Goal: Download file/media

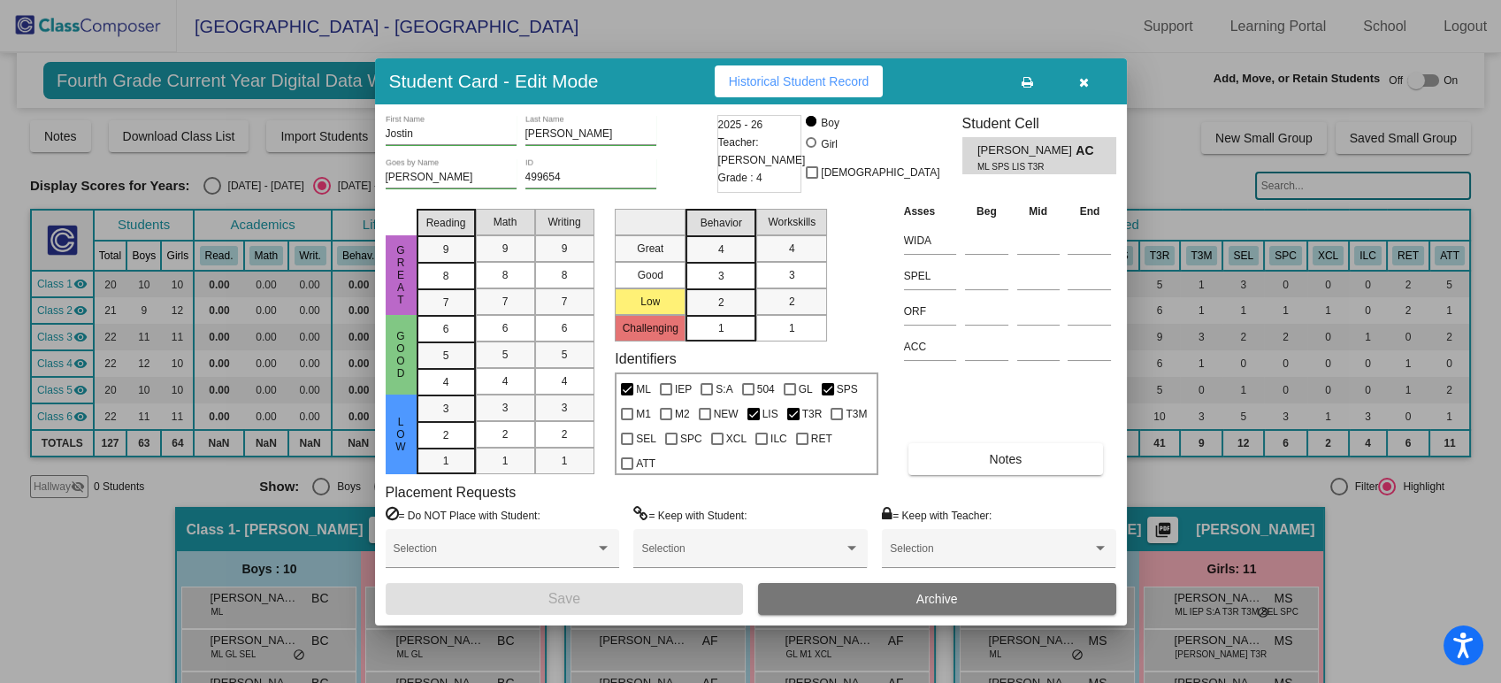
scroll to position [983, 0]
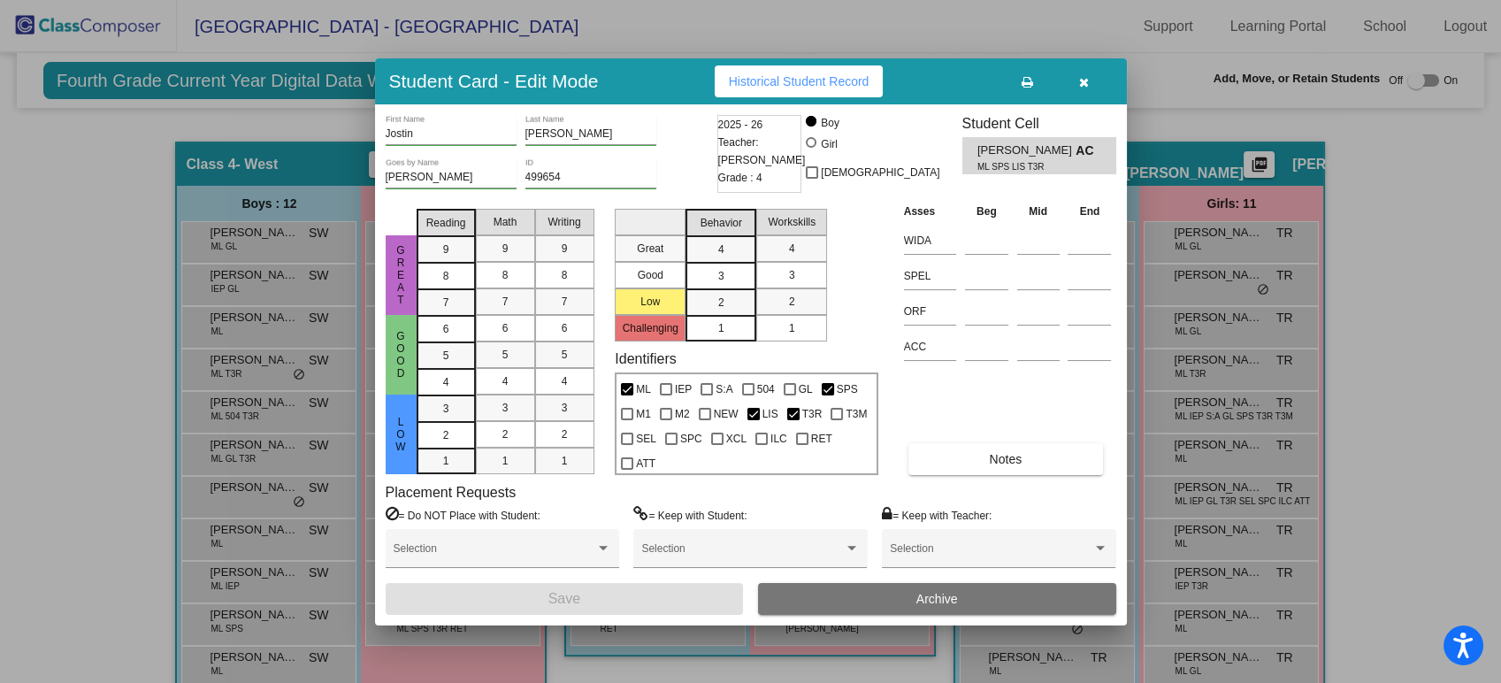
click at [1093, 82] on button "button" at bounding box center [1084, 81] width 57 height 32
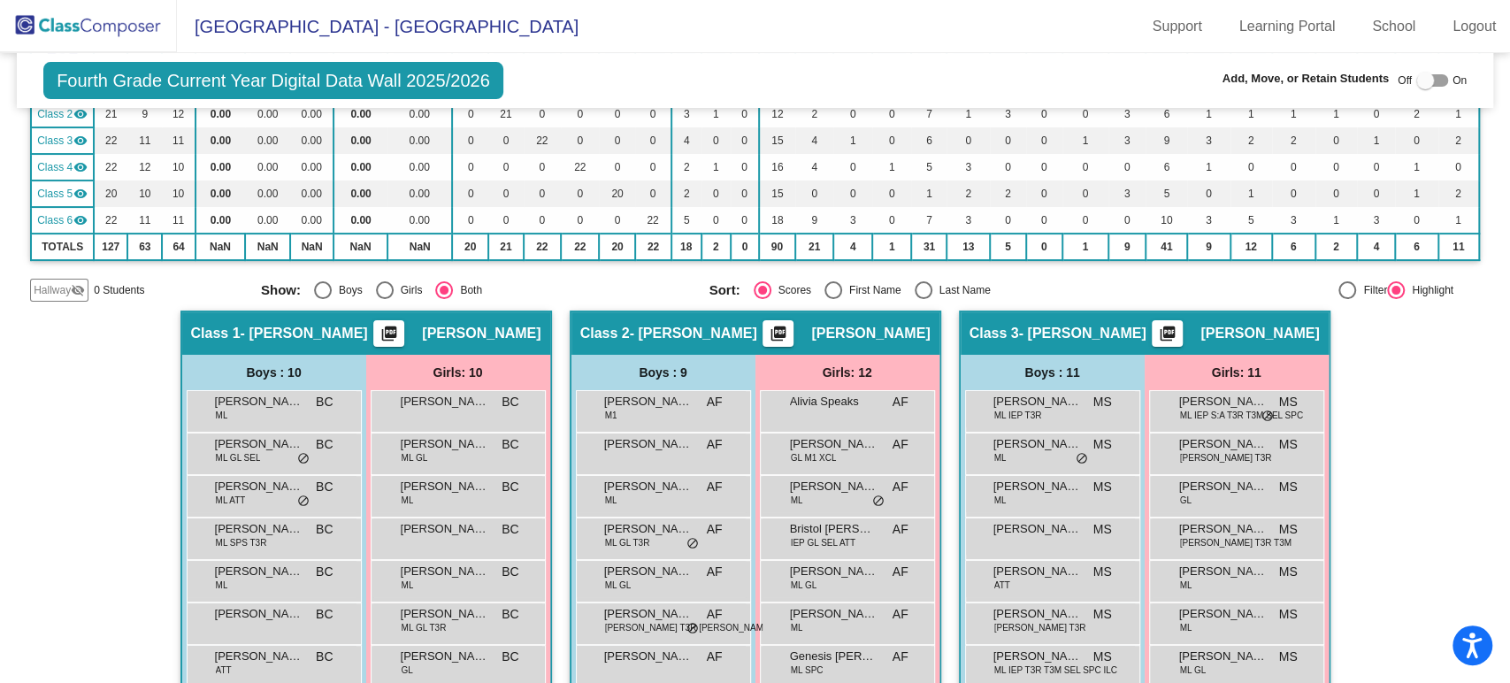
scroll to position [0, 0]
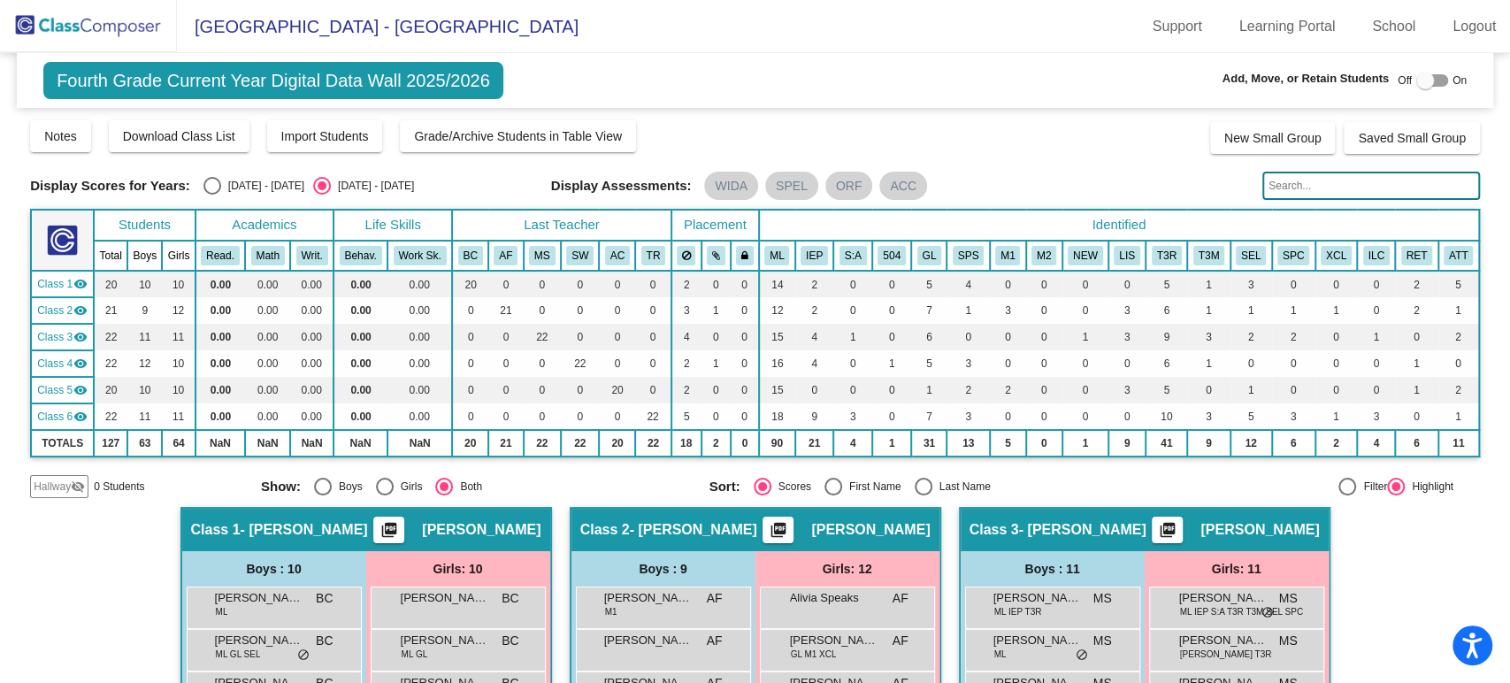
click at [211, 195] on div "Display Scores for Years: [DATE] - [DATE] [DATE] - [DATE] Display Assessments: …" at bounding box center [755, 186] width 1450 height 28
click at [212, 184] on div "Select an option" at bounding box center [212, 186] width 18 height 18
click at [212, 195] on input "[DATE] - [DATE]" at bounding box center [211, 195] width 1 height 1
radio input "true"
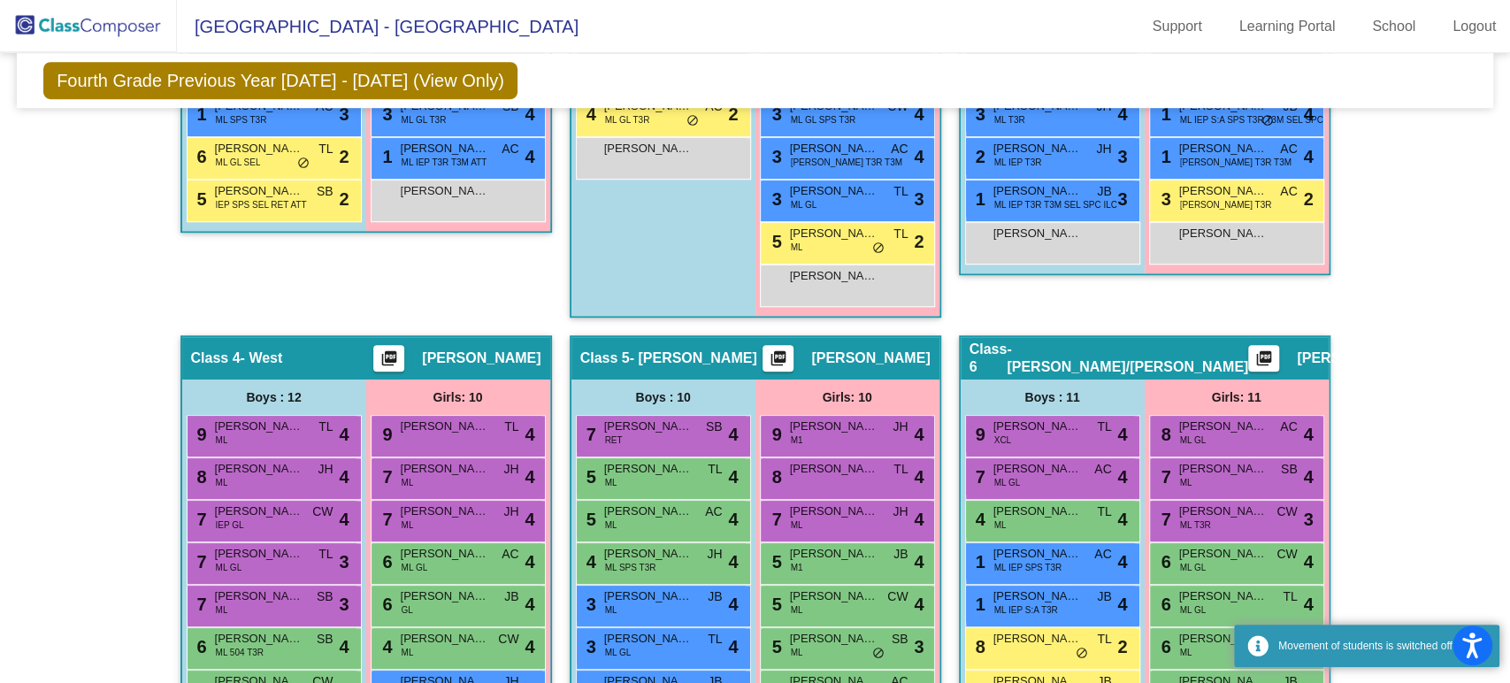
scroll to position [885, 0]
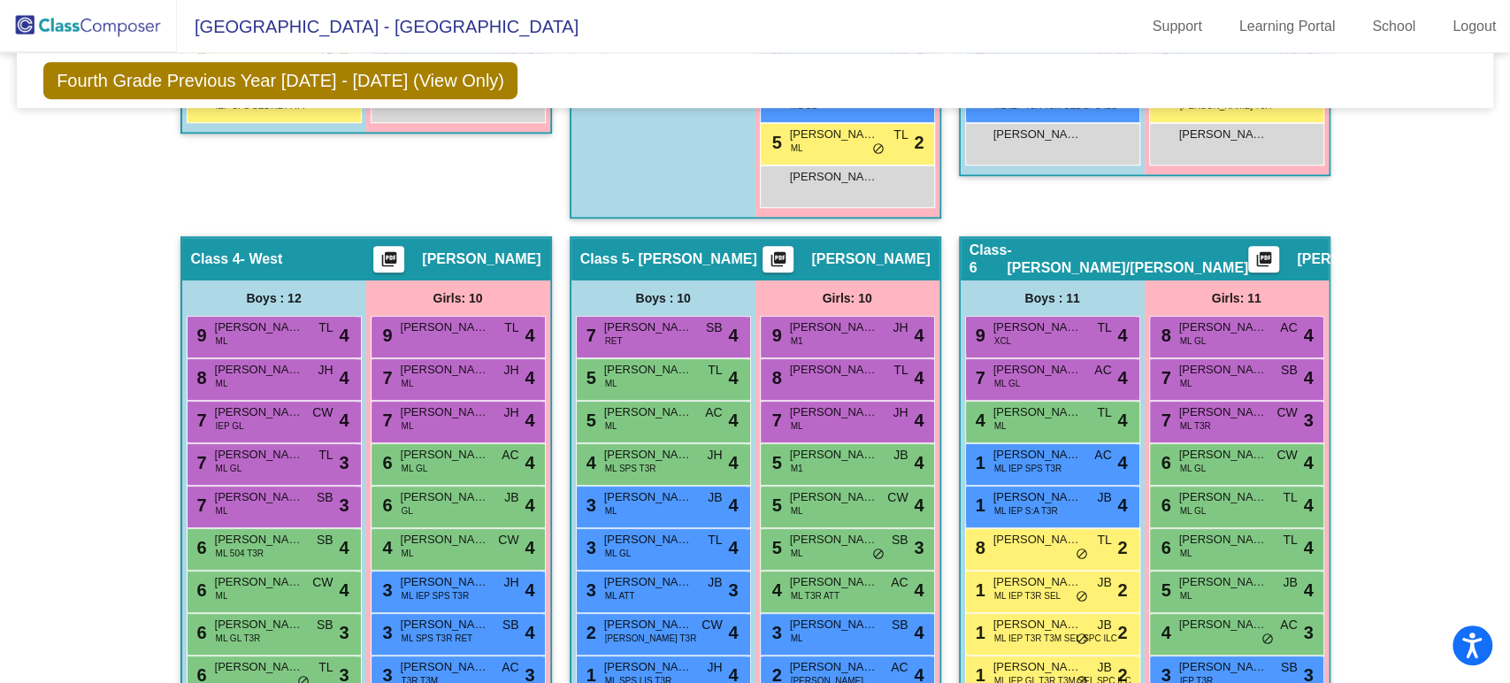
click at [789, 252] on mat-icon "picture_as_pdf" at bounding box center [778, 262] width 21 height 25
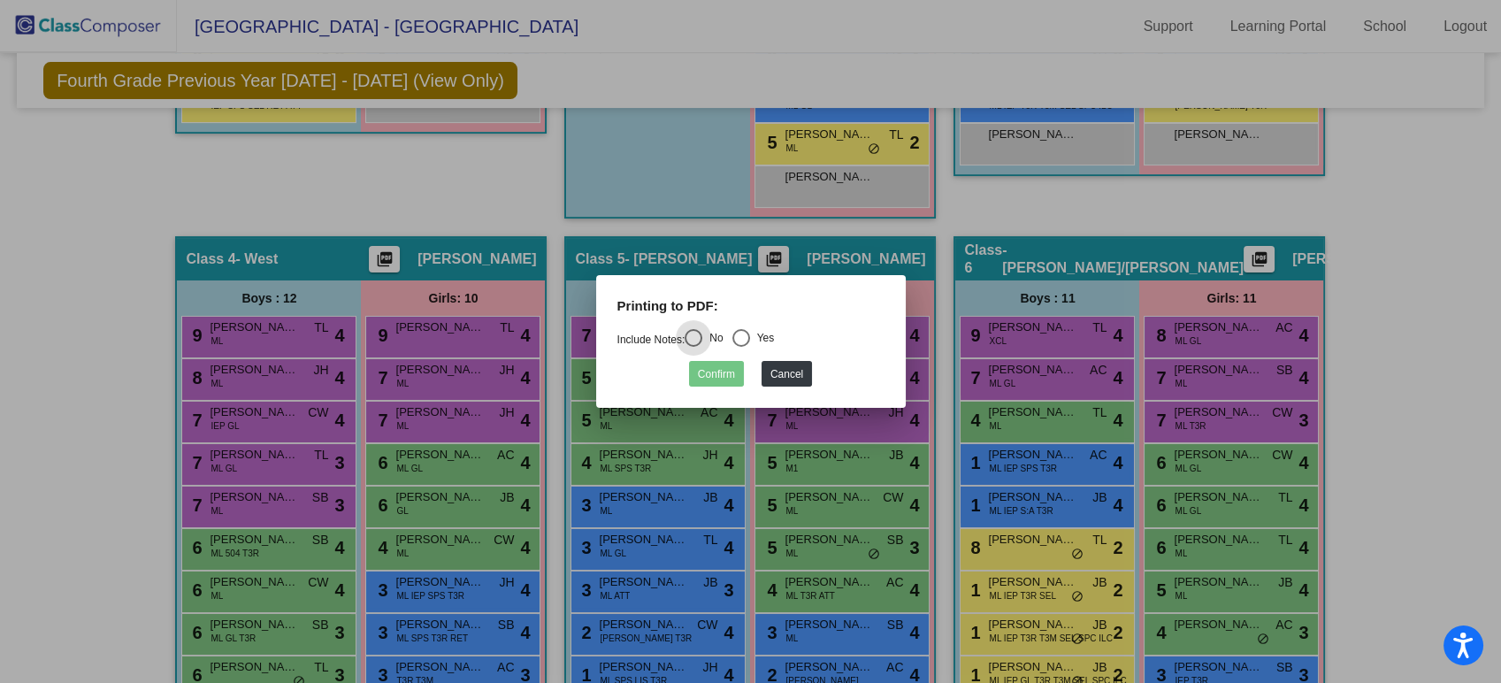
click at [757, 333] on div "Yes" at bounding box center [762, 338] width 25 height 16
click at [741, 347] on input "Yes" at bounding box center [740, 347] width 1 height 1
radio input "true"
click at [736, 366] on button "Confirm" at bounding box center [716, 374] width 55 height 26
